Goal: Find specific page/section: Find specific page/section

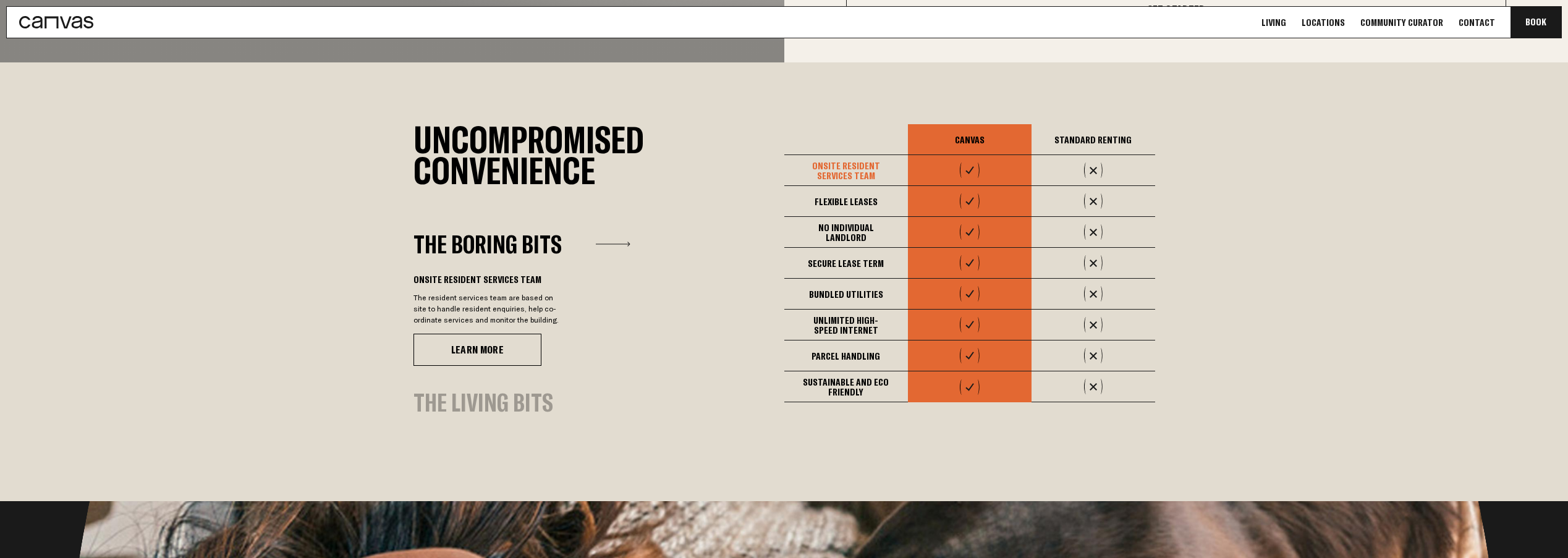
scroll to position [982, 0]
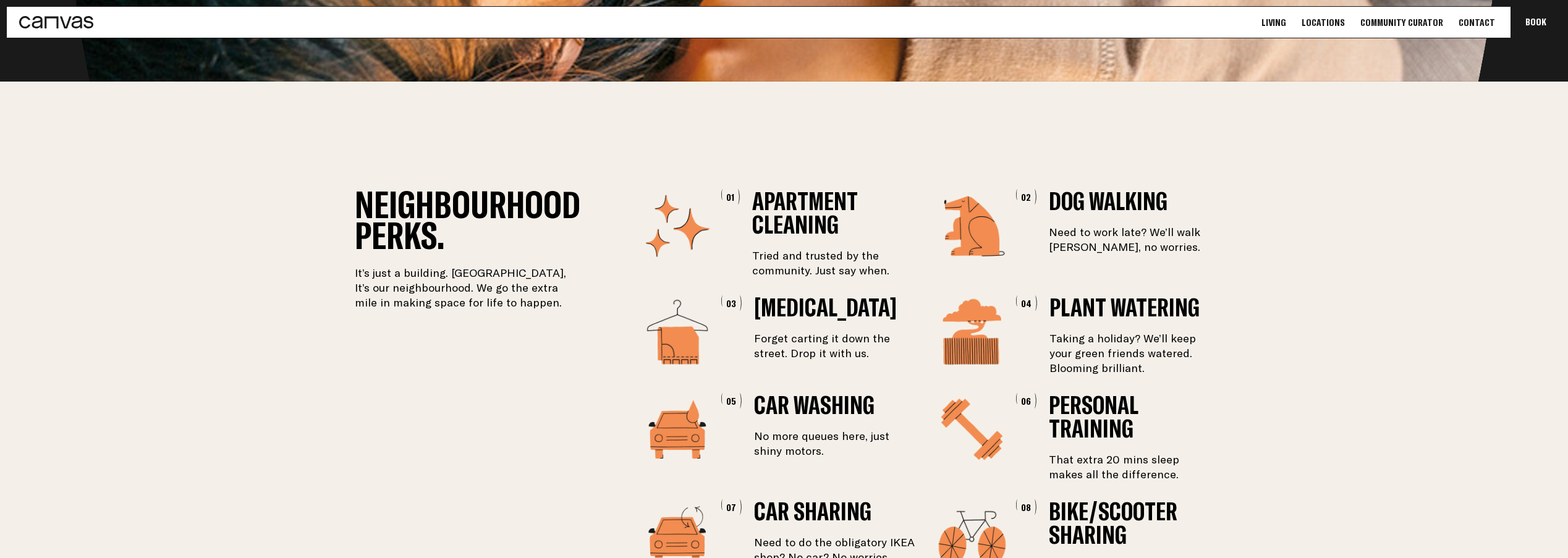
click at [1330, 23] on link "Locations" at bounding box center [1323, 23] width 50 height 13
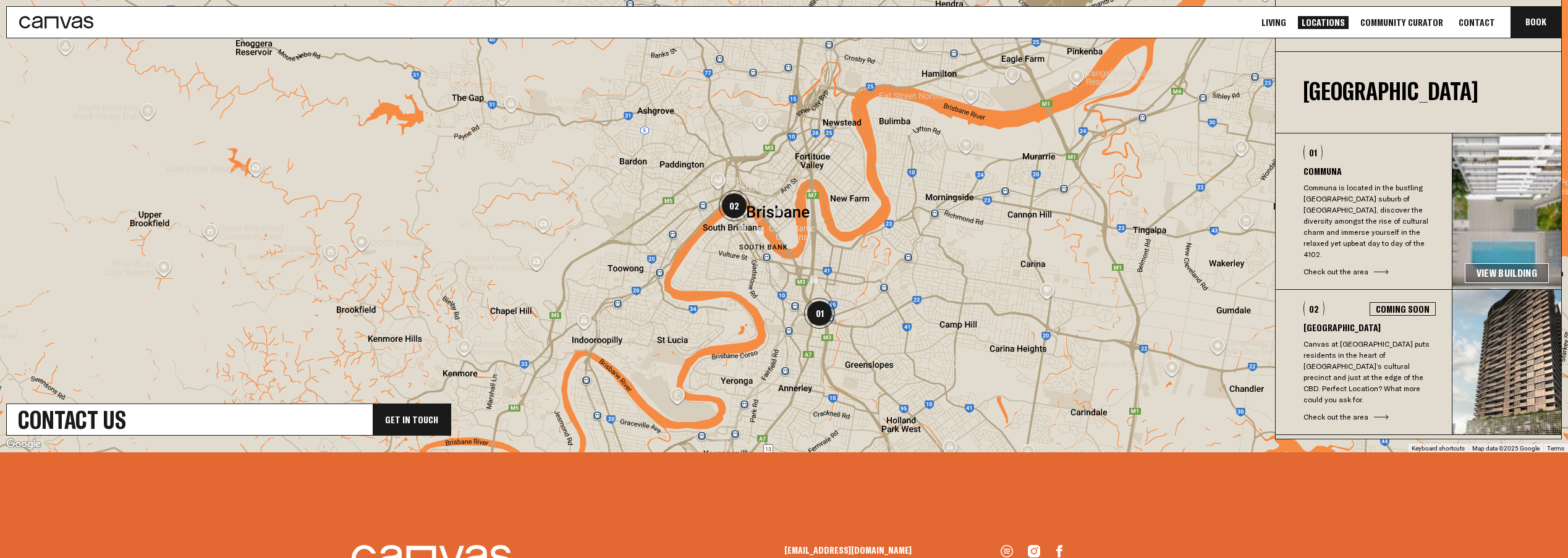
click at [1363, 266] on div "Check out the area" at bounding box center [1370, 271] width 132 height 11
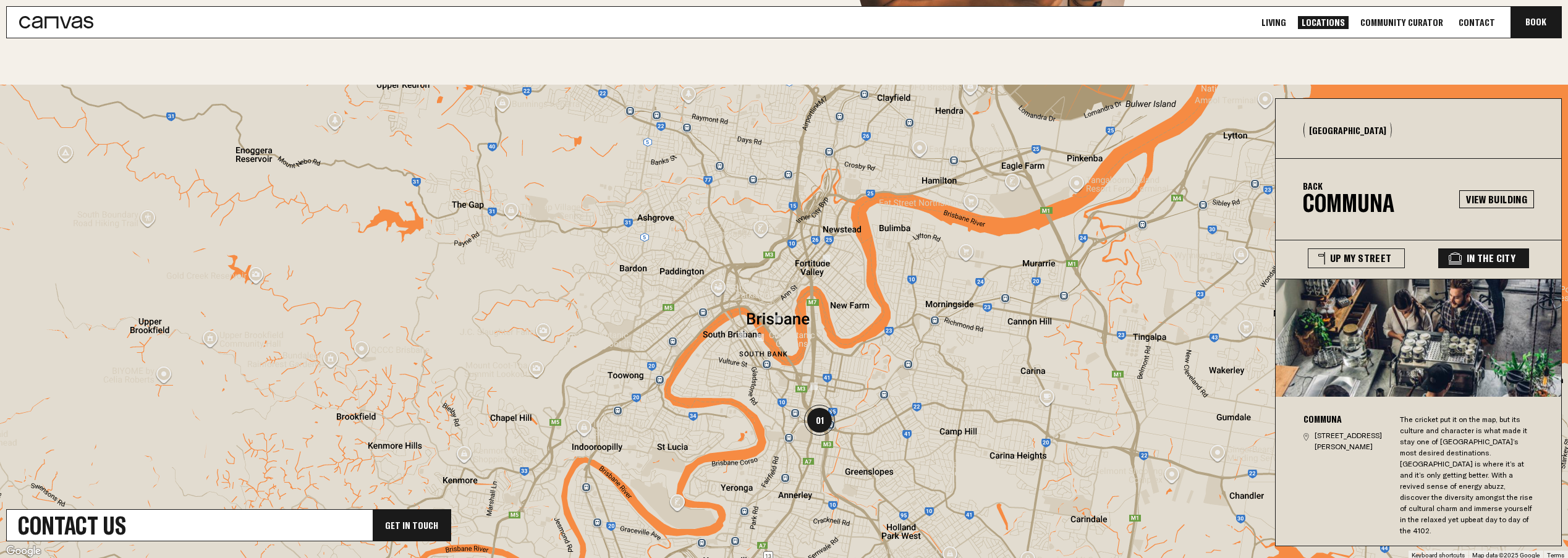
click at [1490, 259] on button "In The City" at bounding box center [1484, 258] width 91 height 20
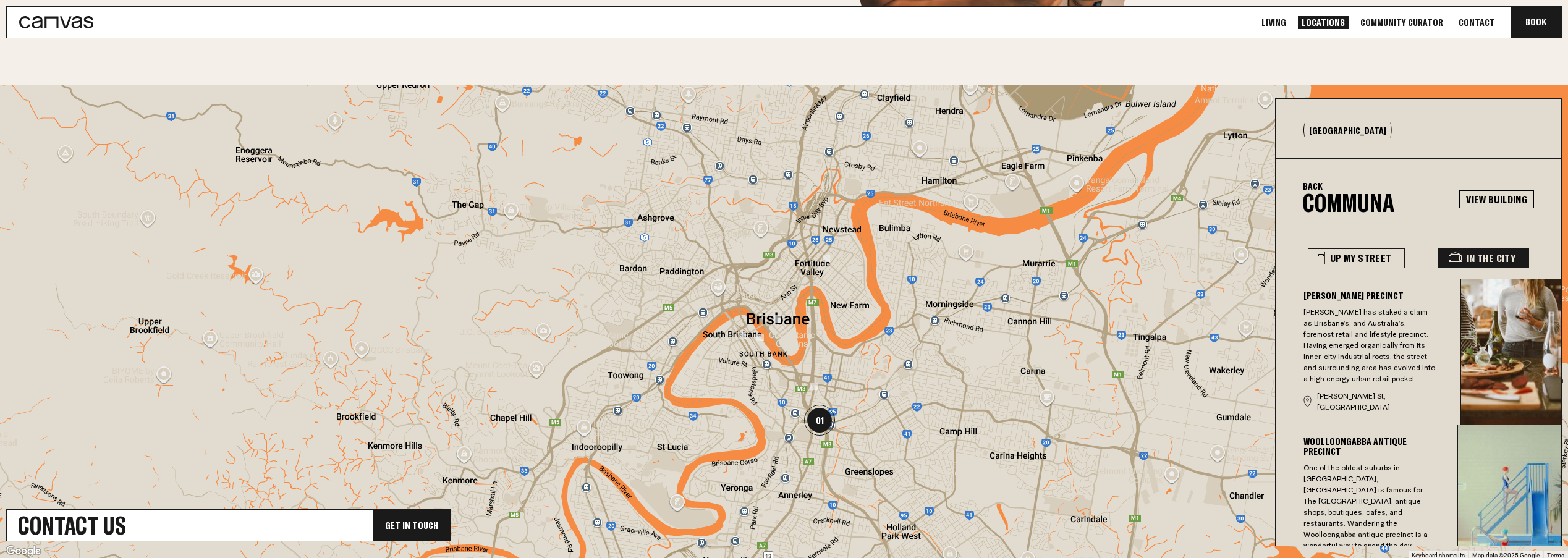
click at [1316, 198] on div "Back Communa" at bounding box center [1381, 198] width 156 height 39
click at [1480, 253] on button "In The City" at bounding box center [1484, 258] width 91 height 20
click at [1364, 256] on button "Up My Street" at bounding box center [1356, 258] width 97 height 20
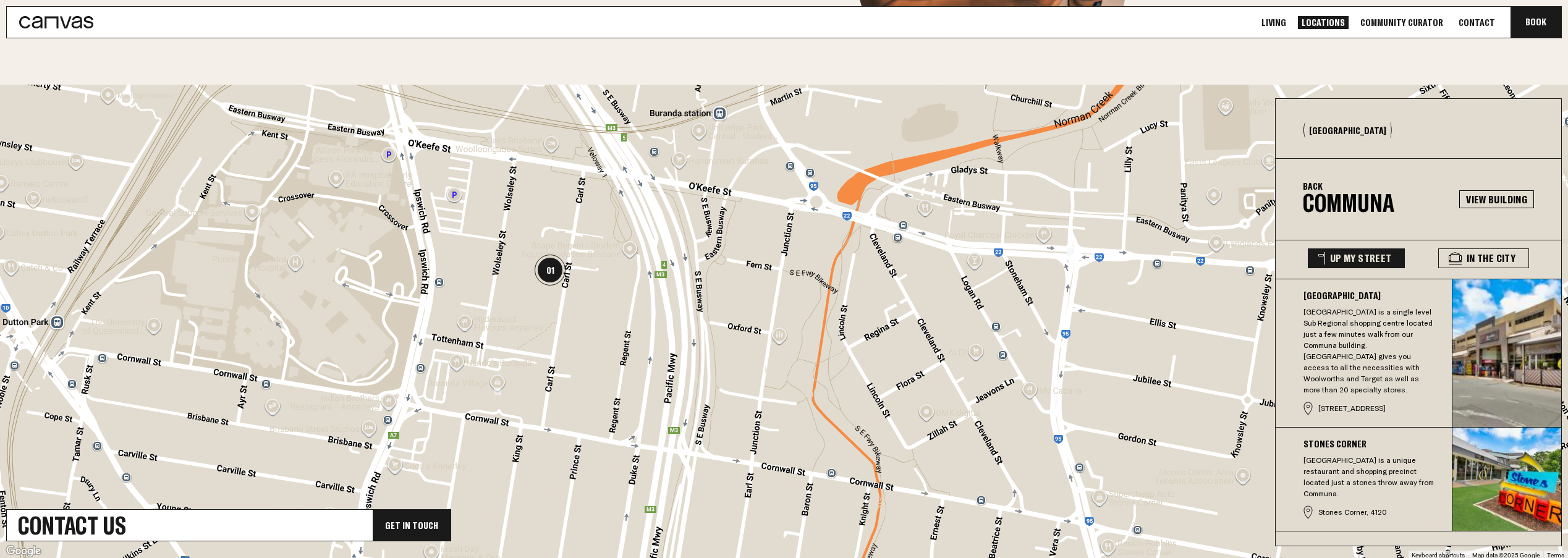
click at [1315, 183] on button "Back" at bounding box center [1313, 186] width 20 height 10
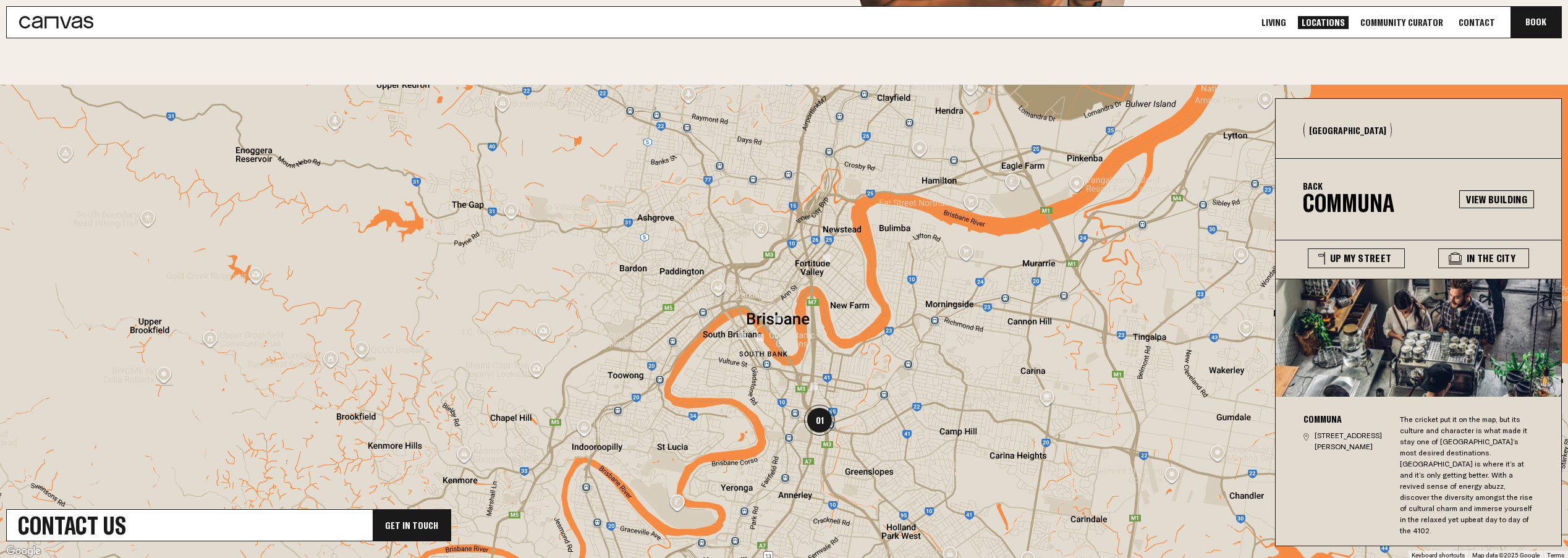
click at [1315, 183] on button "Back" at bounding box center [1313, 186] width 20 height 10
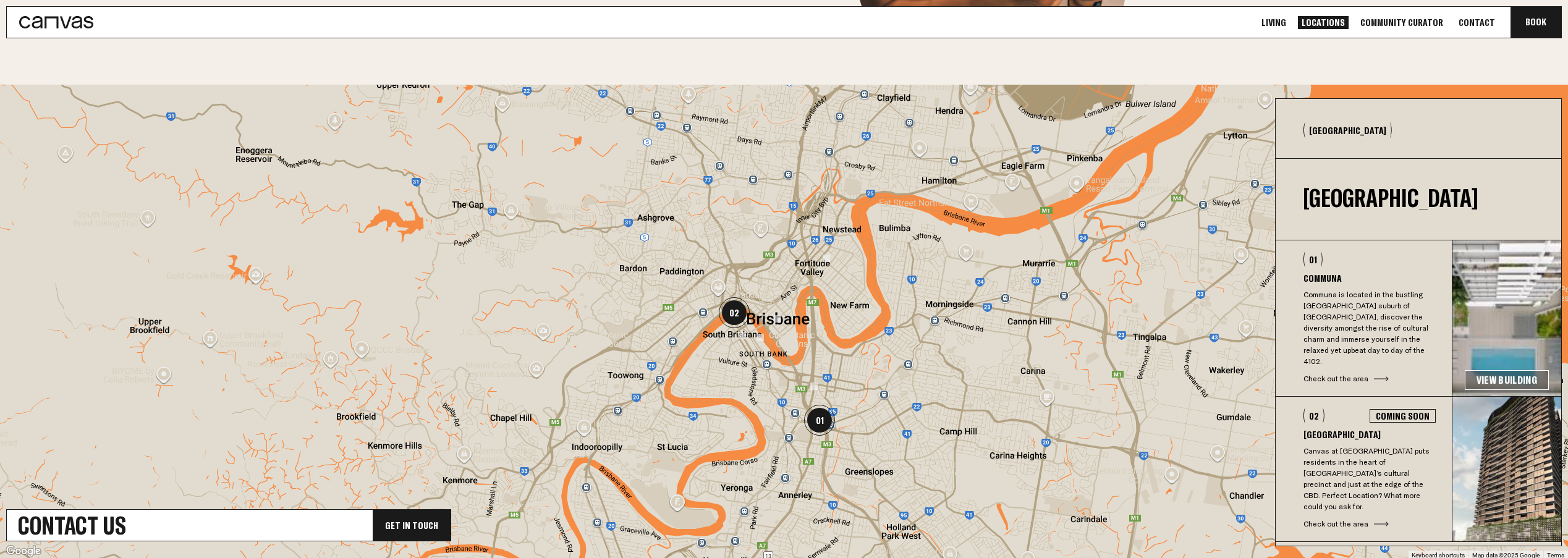
click at [1315, 186] on button "Back" at bounding box center [1313, 186] width 20 height 0
click at [1351, 430] on h3 "[GEOGRAPHIC_DATA]" at bounding box center [1370, 434] width 132 height 10
